Goal: Use online tool/utility: Use online tool/utility

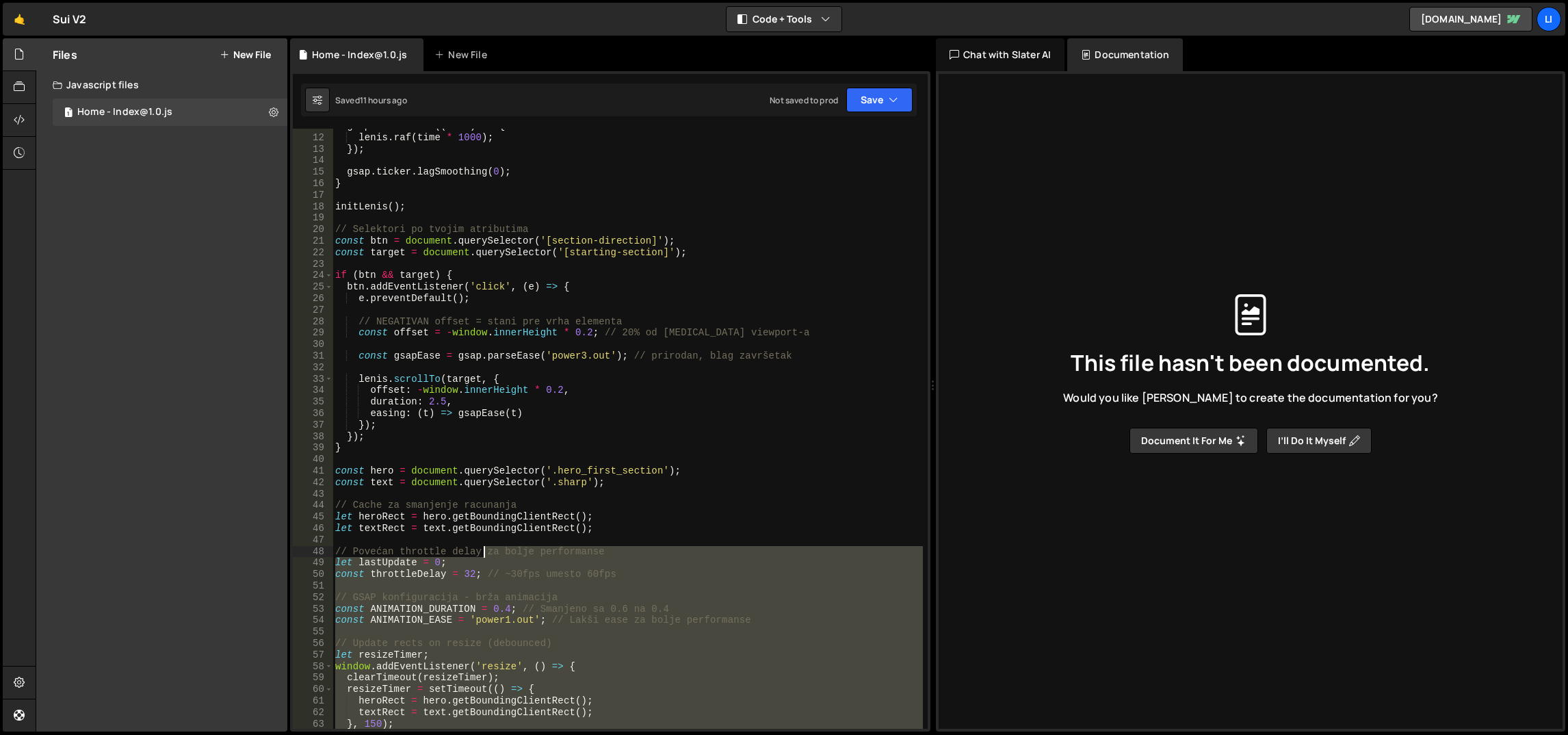
scroll to position [123, 0]
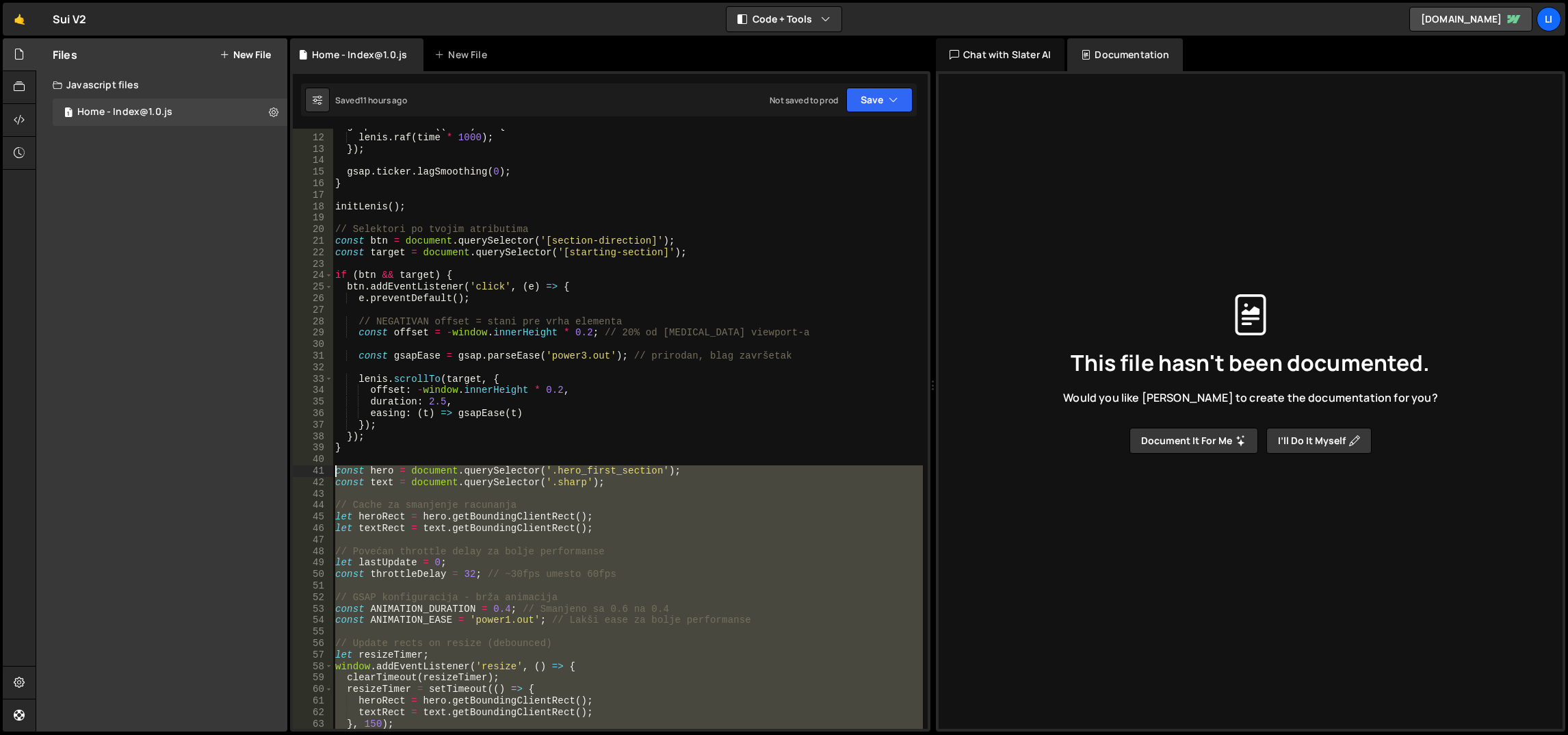
drag, startPoint x: 535, startPoint y: 463, endPoint x: 331, endPoint y: 472, distance: 204.2
click at [331, 472] on div "}); 11 12 13 14 15 16 17 18 19 20 21 22 23 24 25 26 27 28 29 30 31 32 33 34 35 …" at bounding box center [611, 428] width 635 height 601
paste textarea "}, { passive: true }"
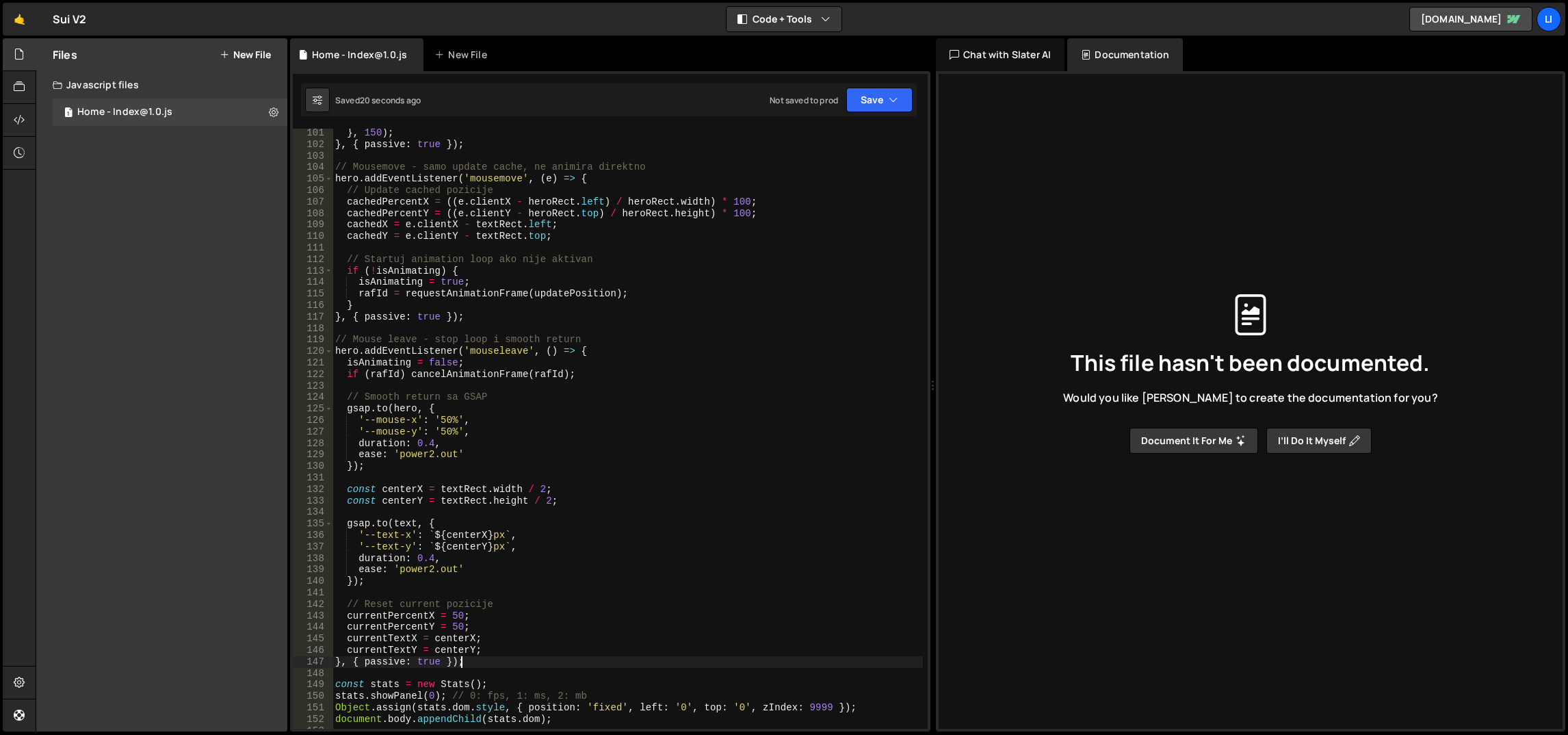
scroll to position [1212, 0]
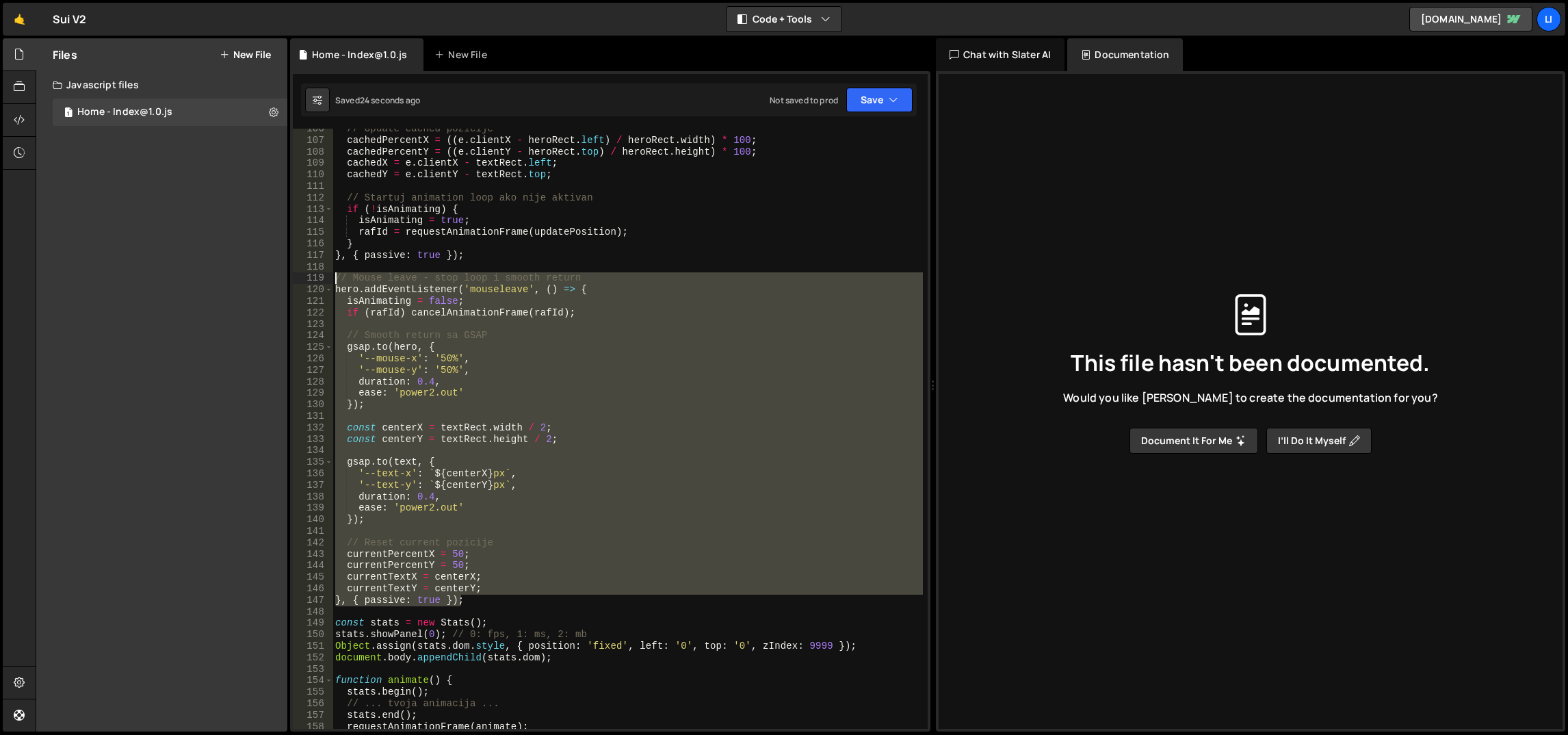
drag, startPoint x: 492, startPoint y: 599, endPoint x: 323, endPoint y: 278, distance: 362.8
click at [323, 278] on div "}, { passive: true }); 106 107 108 109 110 111 112 113 114 115 116 117 118 119 …" at bounding box center [611, 428] width 635 height 601
type textarea "// Mouse leave - stop loop i smooth return hero.addEventListener('mouseleave', …"
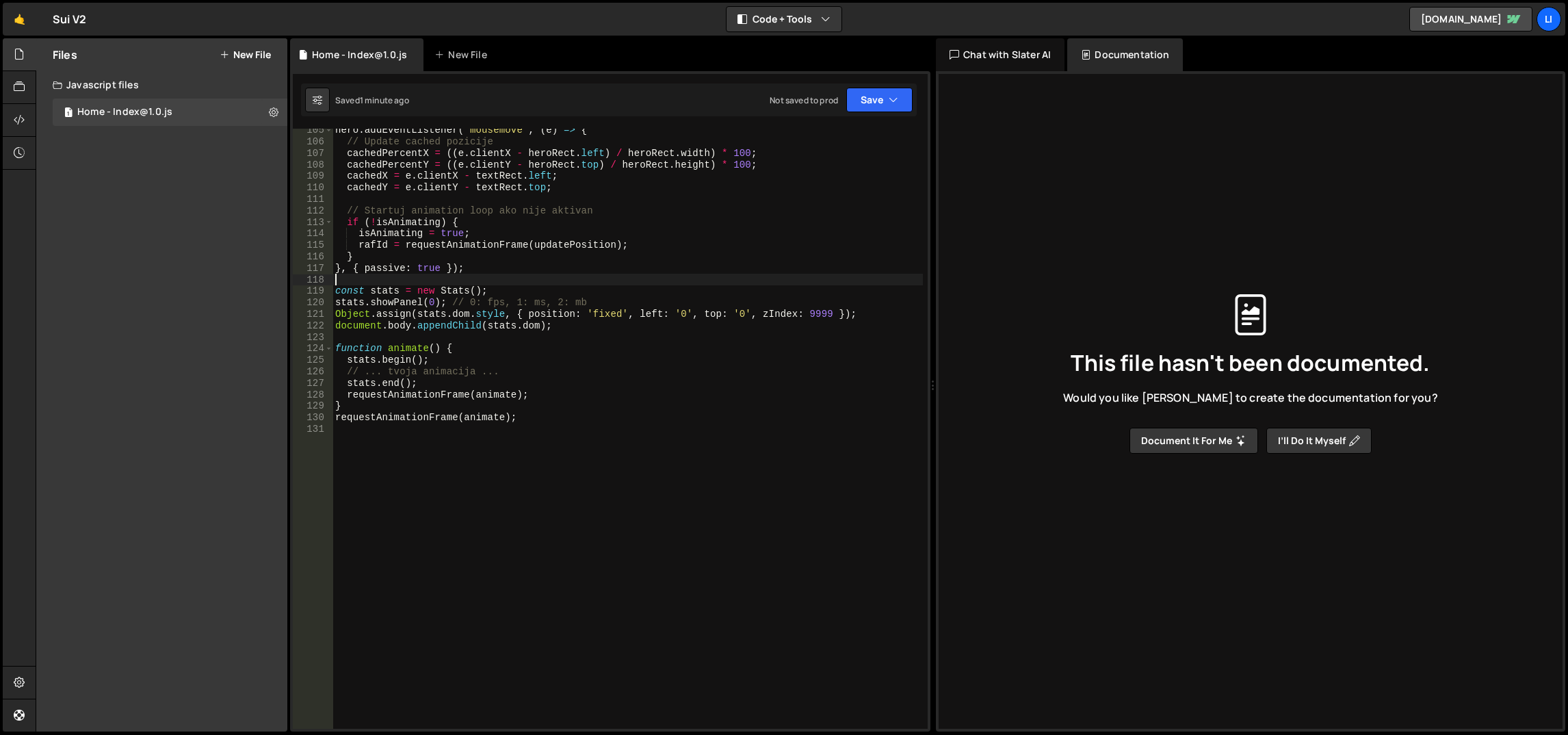
scroll to position [1077, 0]
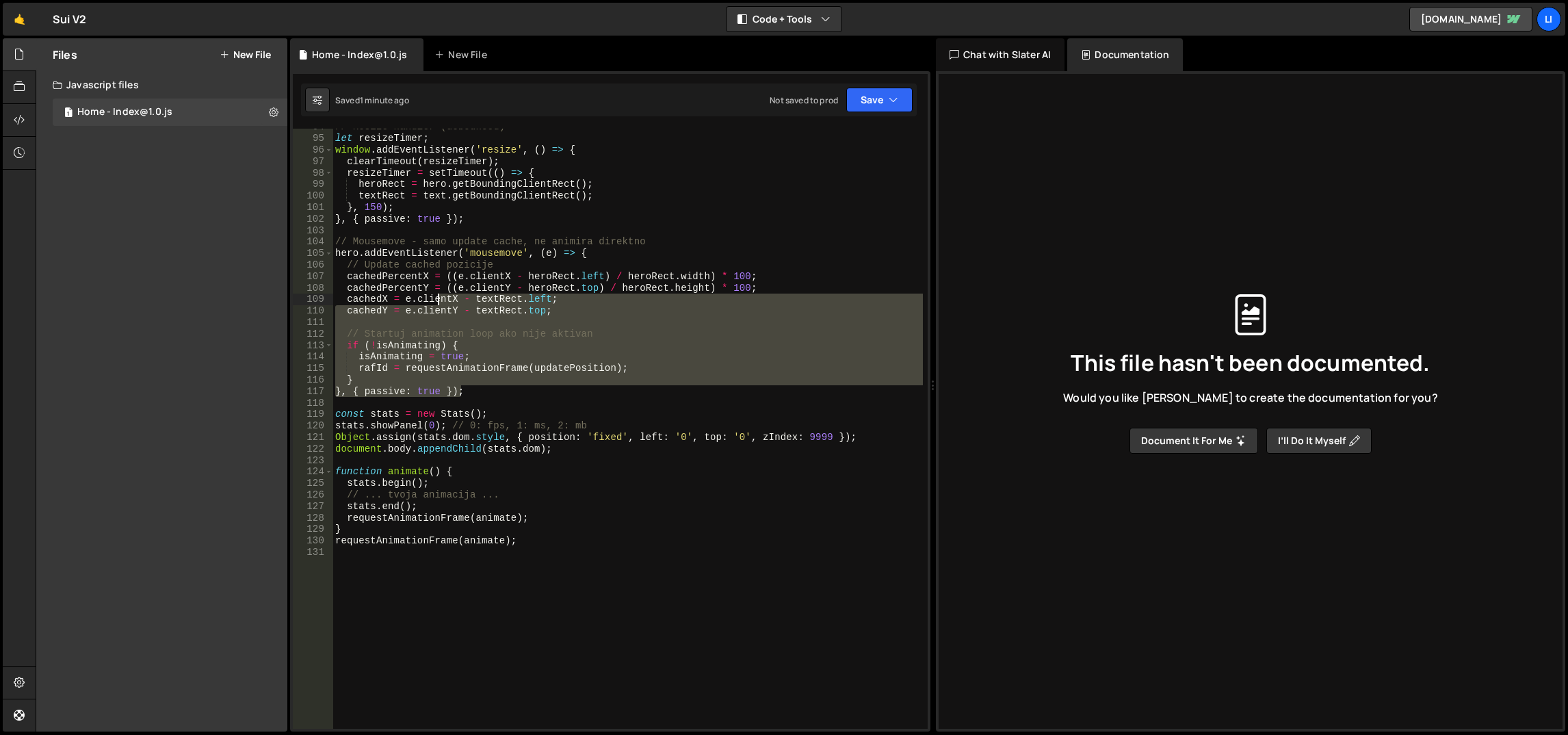
drag, startPoint x: 511, startPoint y: 386, endPoint x: 436, endPoint y: 301, distance: 113.4
click at [436, 301] on div "// Resize handler (debounced) let resizeTimer ; window . addEventListener ( 're…" at bounding box center [627, 433] width 591 height 624
click at [496, 389] on div "// Resize handler (debounced) let resizeTimer ; window . addEventListener ( 're…" at bounding box center [627, 428] width 591 height 601
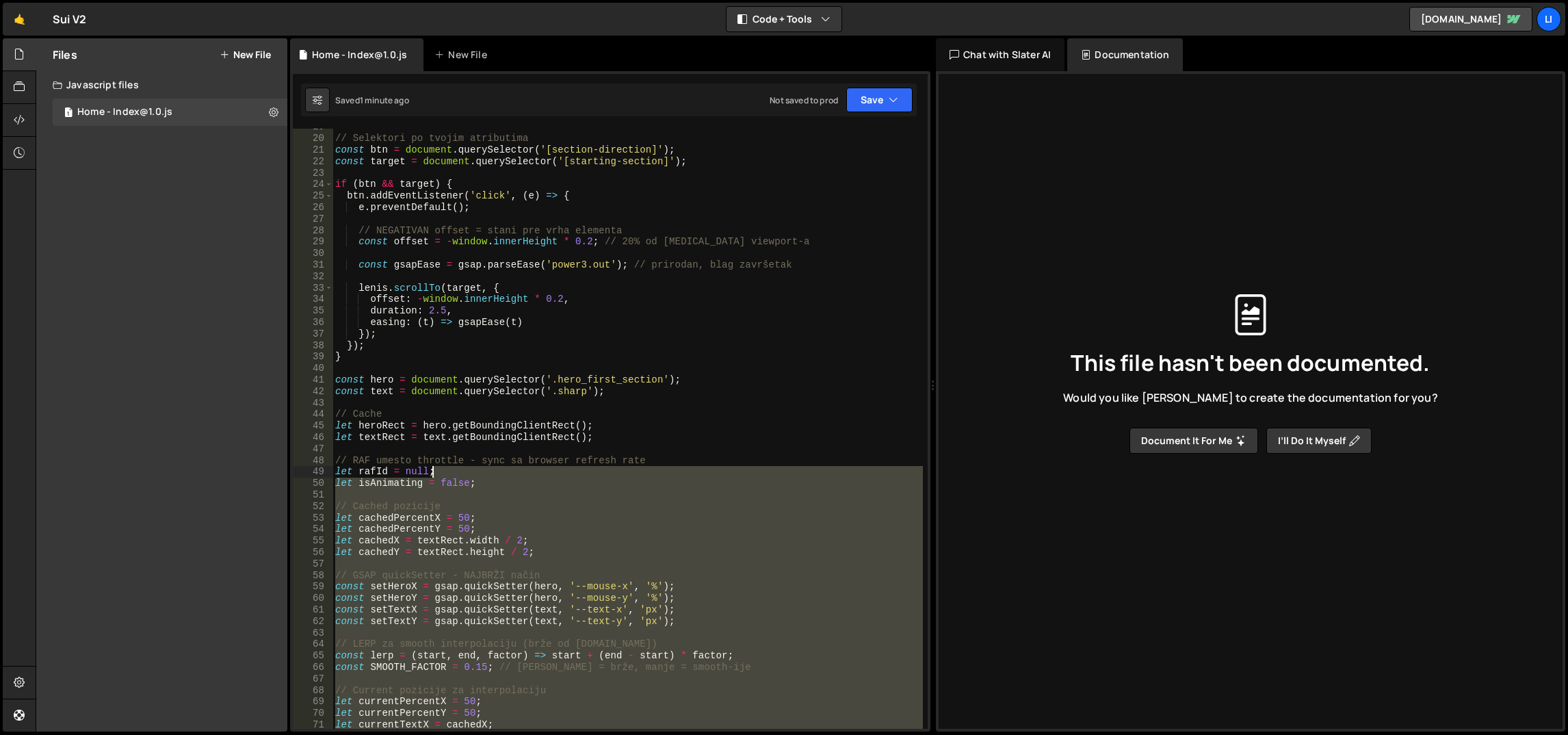
scroll to position [214, 0]
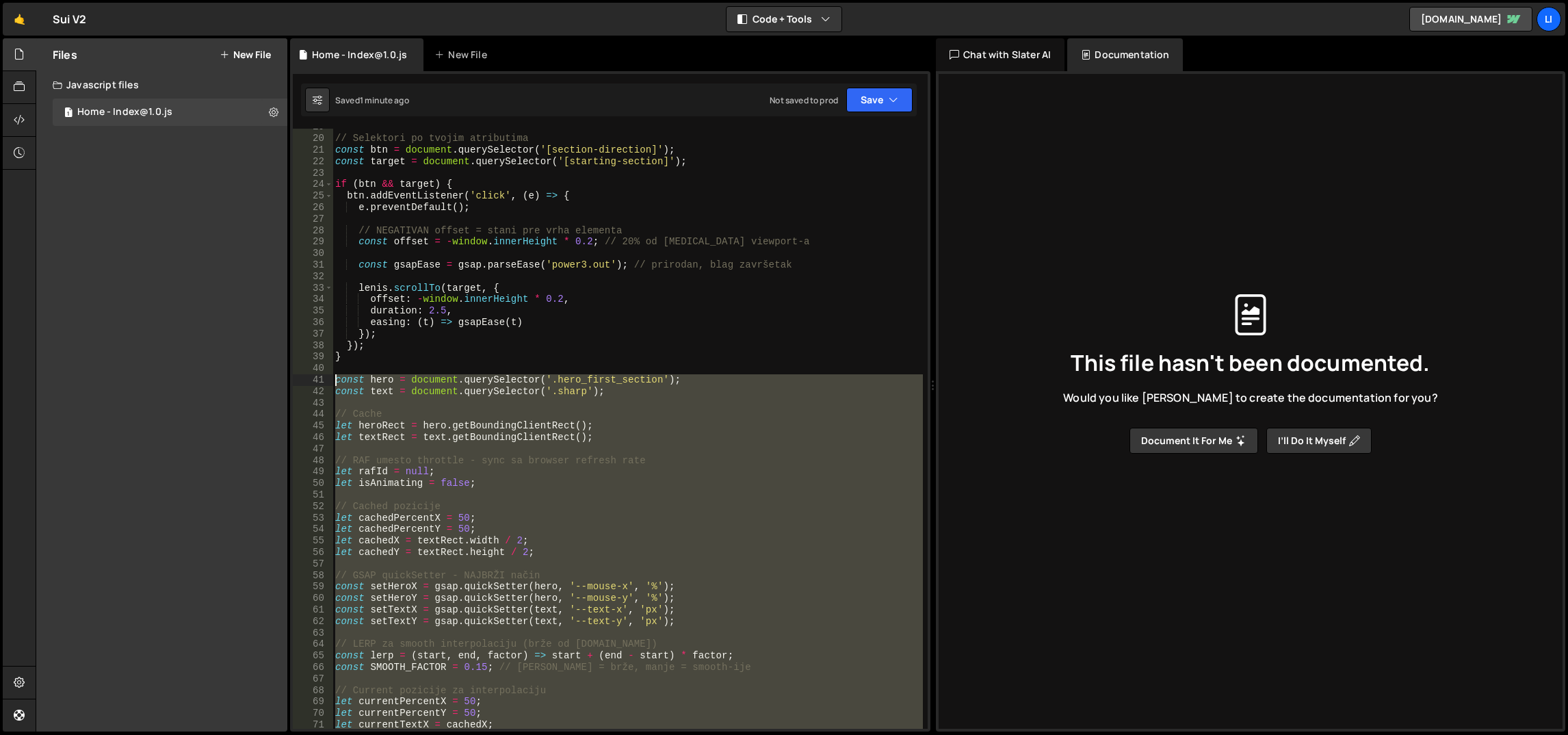
drag, startPoint x: 524, startPoint y: 392, endPoint x: 322, endPoint y: 383, distance: 202.2
click at [322, 383] on div "}, { passive: true }); 19 20 21 22 23 24 25 26 27 28 29 30 31 32 33 34 35 36 37…" at bounding box center [611, 428] width 635 height 601
paste textarea "}, { passive: true }"
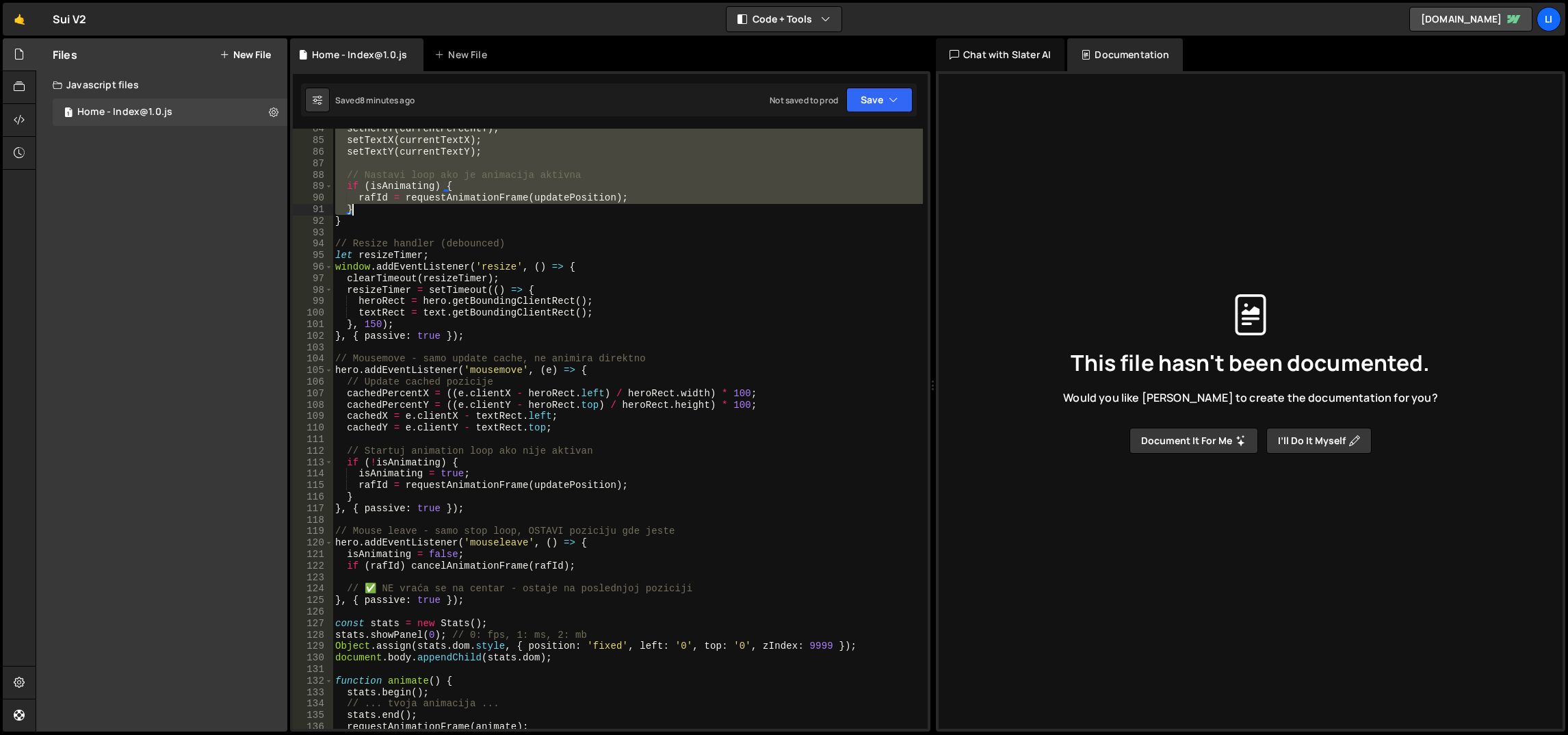
scroll to position [1206, 0]
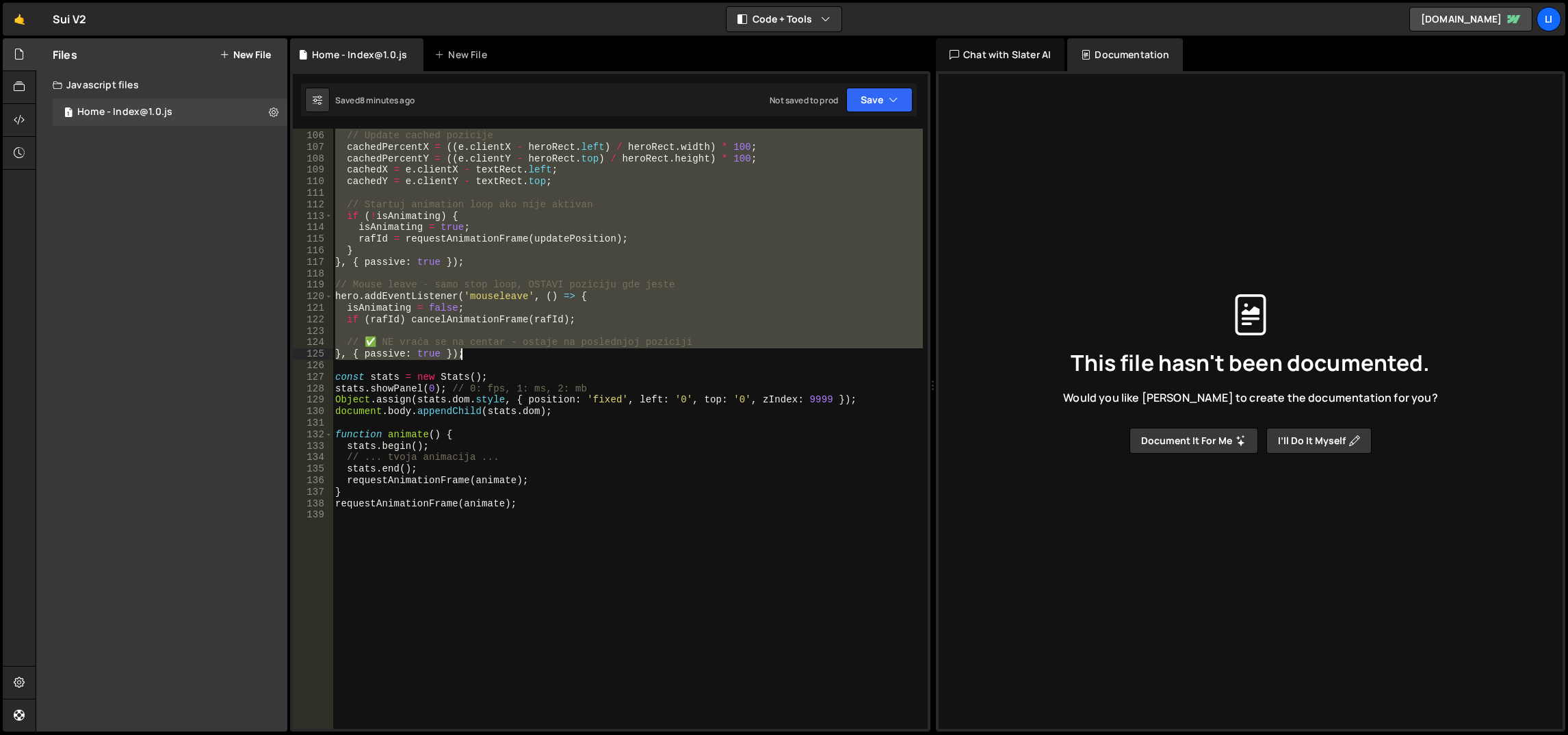
drag, startPoint x: 334, startPoint y: 257, endPoint x: 520, endPoint y: 355, distance: 210.2
click at [520, 355] on div "hero . addEventListener ( 'mousemove' , ( e ) => { // Update cached pozicije ca…" at bounding box center [627, 430] width 591 height 624
paste textarea
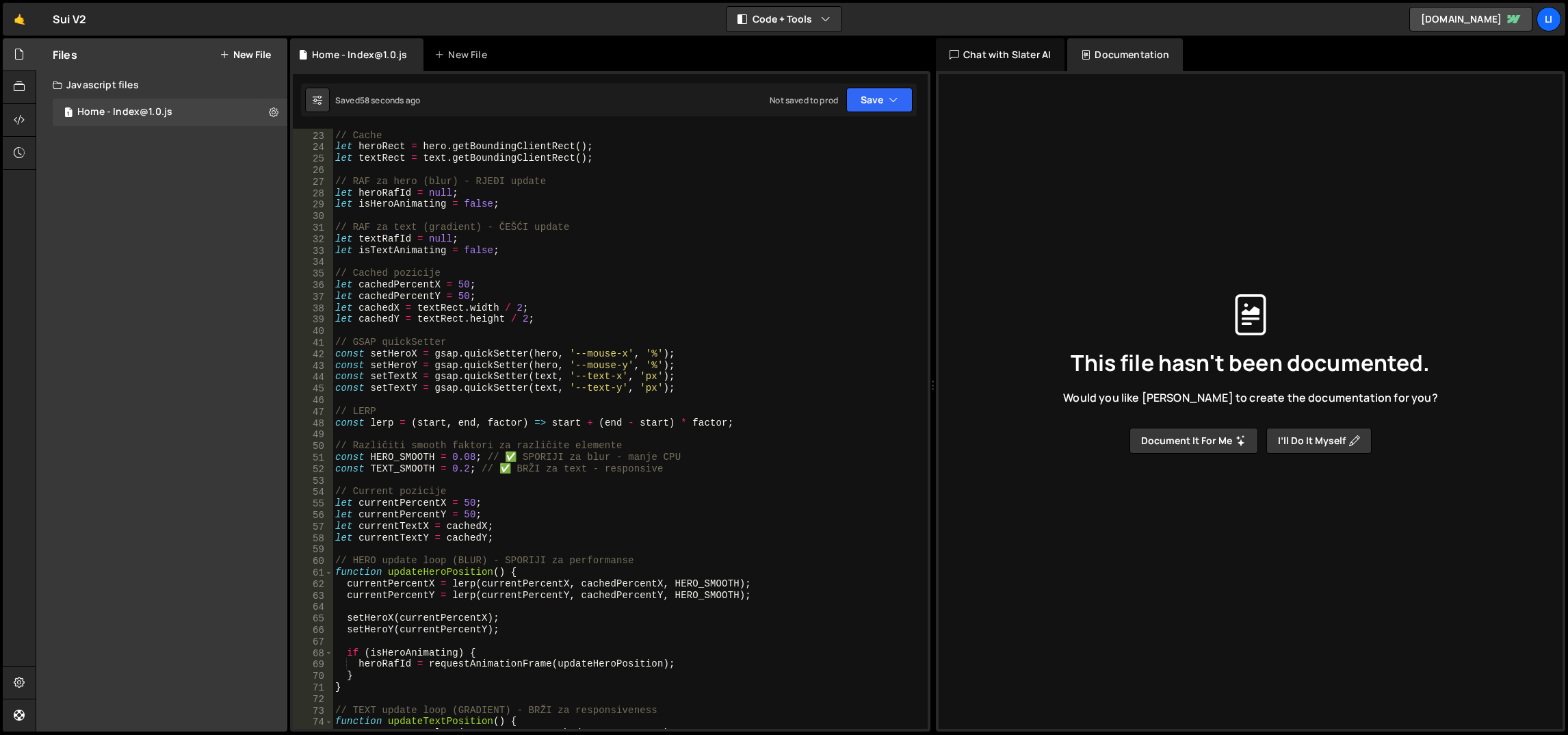
scroll to position [251, 0]
click at [471, 459] on div "// Cache let heroRect = hero . getBoundingClientRect ( ) ; let textRect = text …" at bounding box center [627, 430] width 591 height 624
click at [537, 360] on div "// Cache let heroRect = hero . getBoundingClientRect ( ) ; let textRect = text …" at bounding box center [627, 430] width 591 height 624
click at [523, 291] on div "// Cache let heroRect = hero . getBoundingClientRect ( ) ; let textRect = text …" at bounding box center [627, 430] width 591 height 624
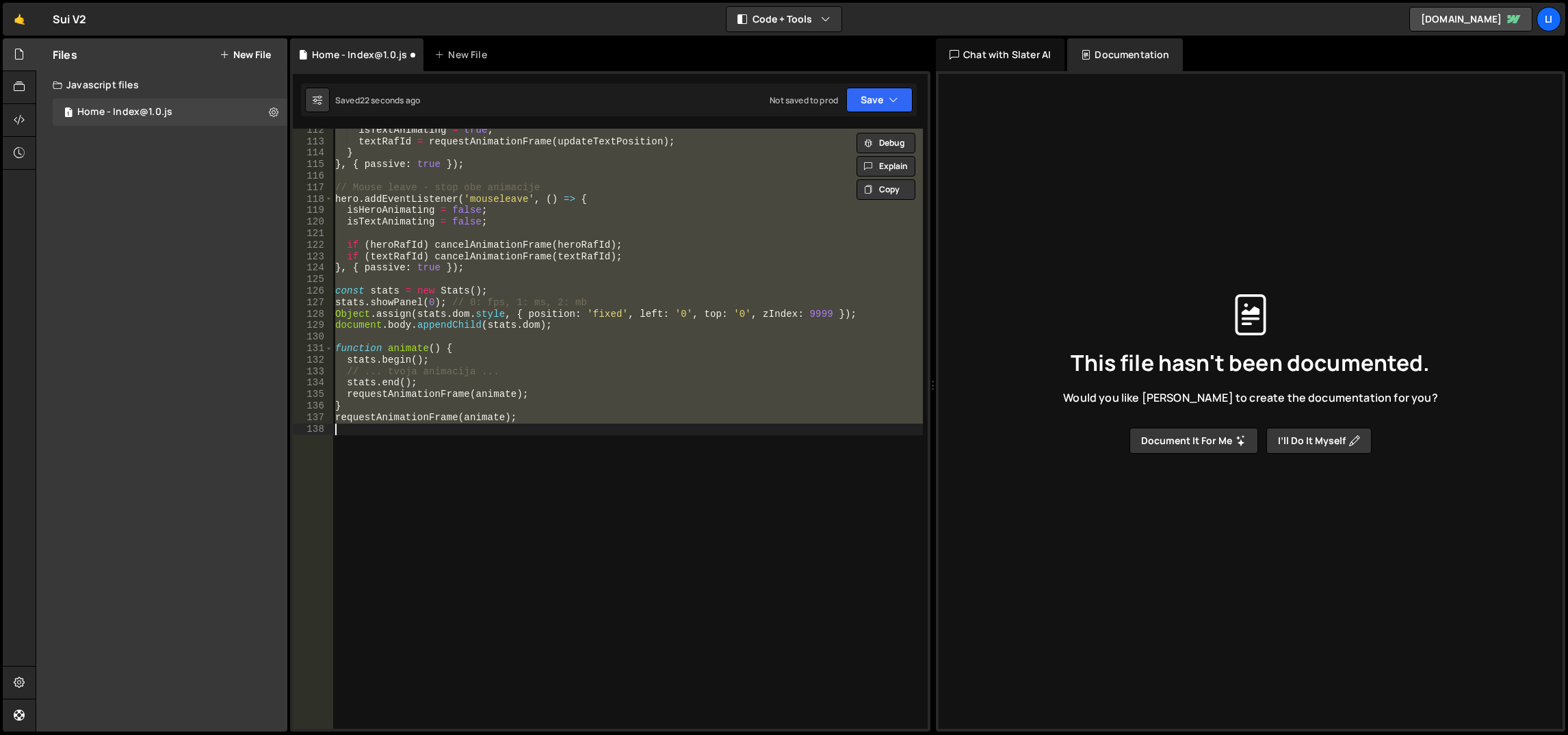
scroll to position [274, 0]
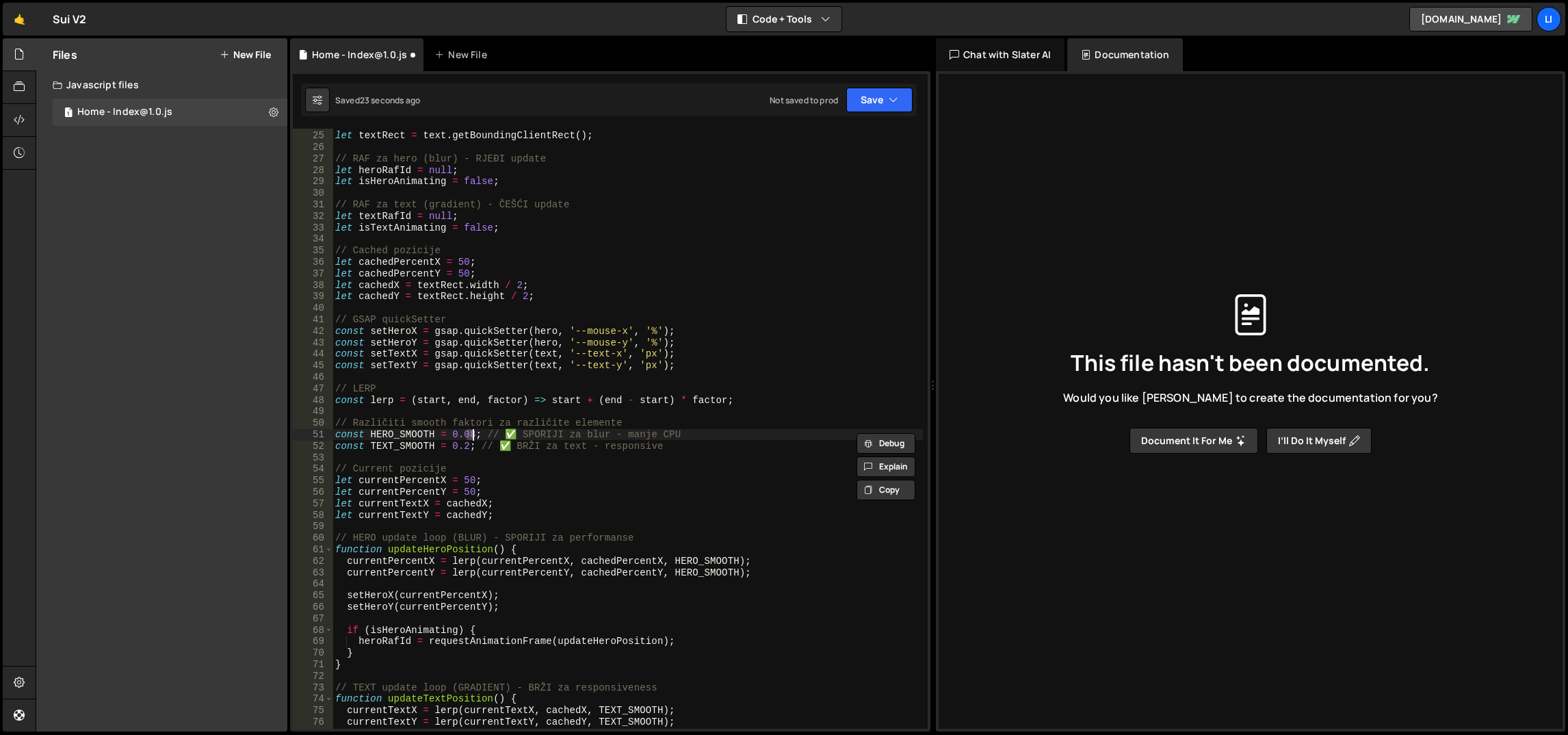
click at [617, 264] on div "let heroRect = hero . getBoundingClientRect ( ) ; let textRect = text . getBoun…" at bounding box center [627, 430] width 591 height 624
type textarea "let cachedPercentX = 50;"
